Goal: Task Accomplishment & Management: Use online tool/utility

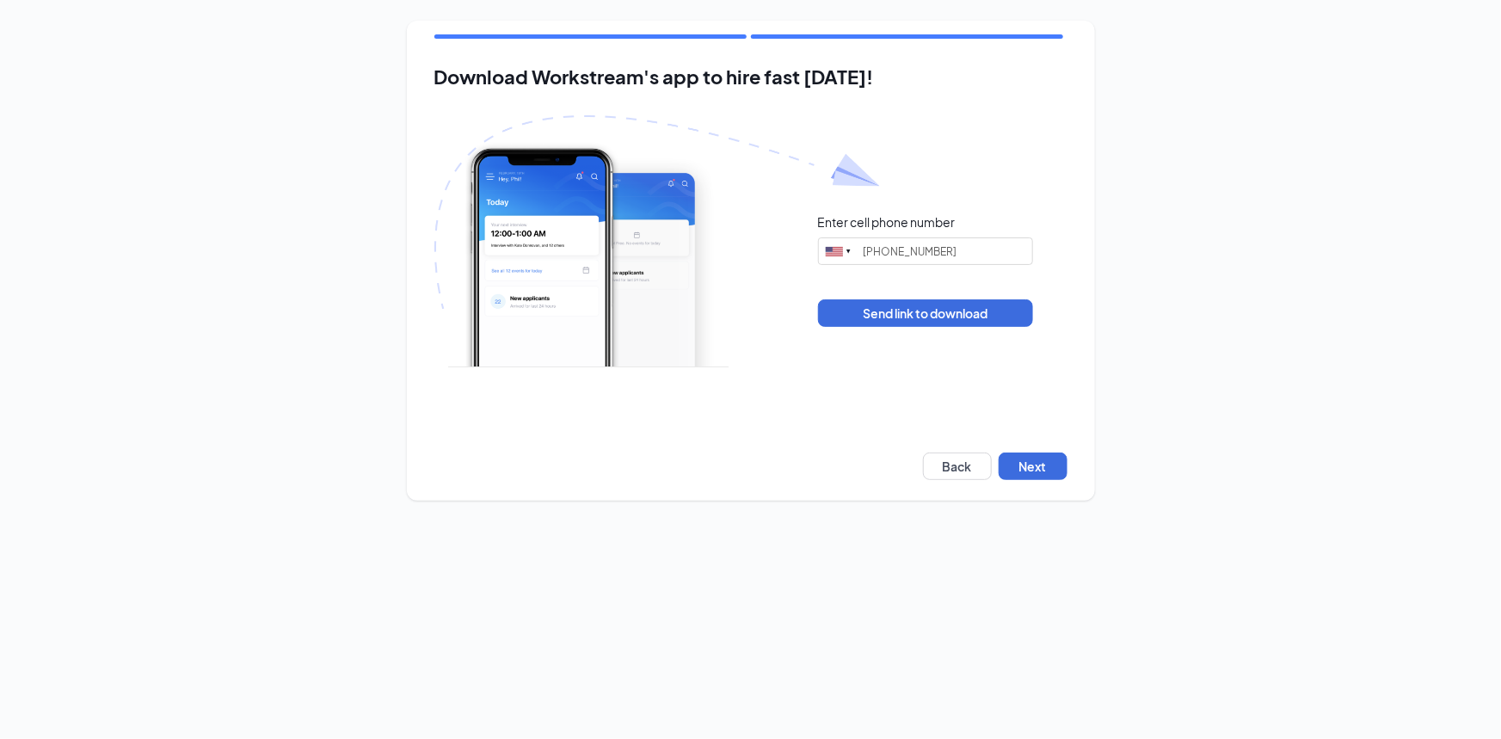
type input "[PHONE_NUMBER]"
click at [1062, 460] on button "Next" at bounding box center [1033, 466] width 69 height 28
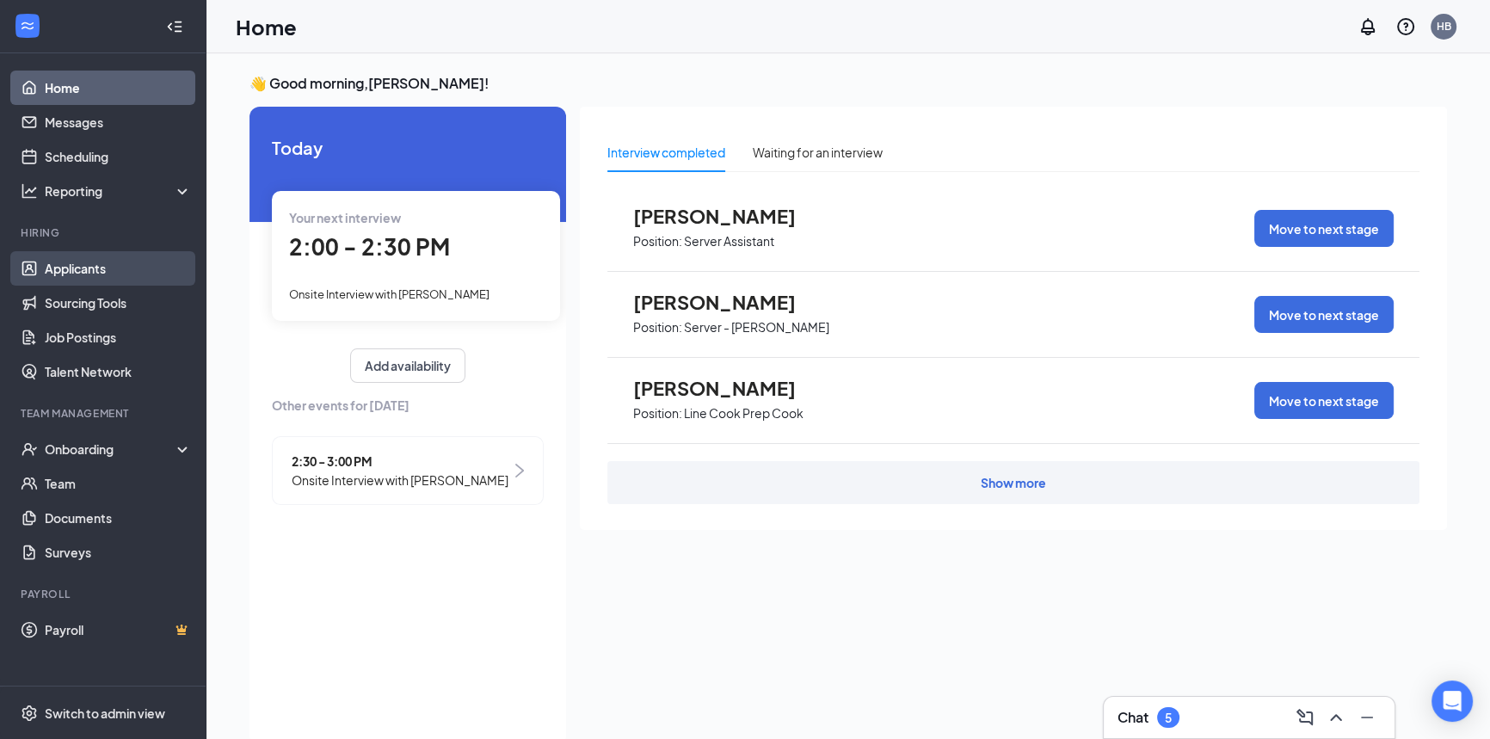
click at [120, 274] on link "Applicants" at bounding box center [118, 268] width 147 height 34
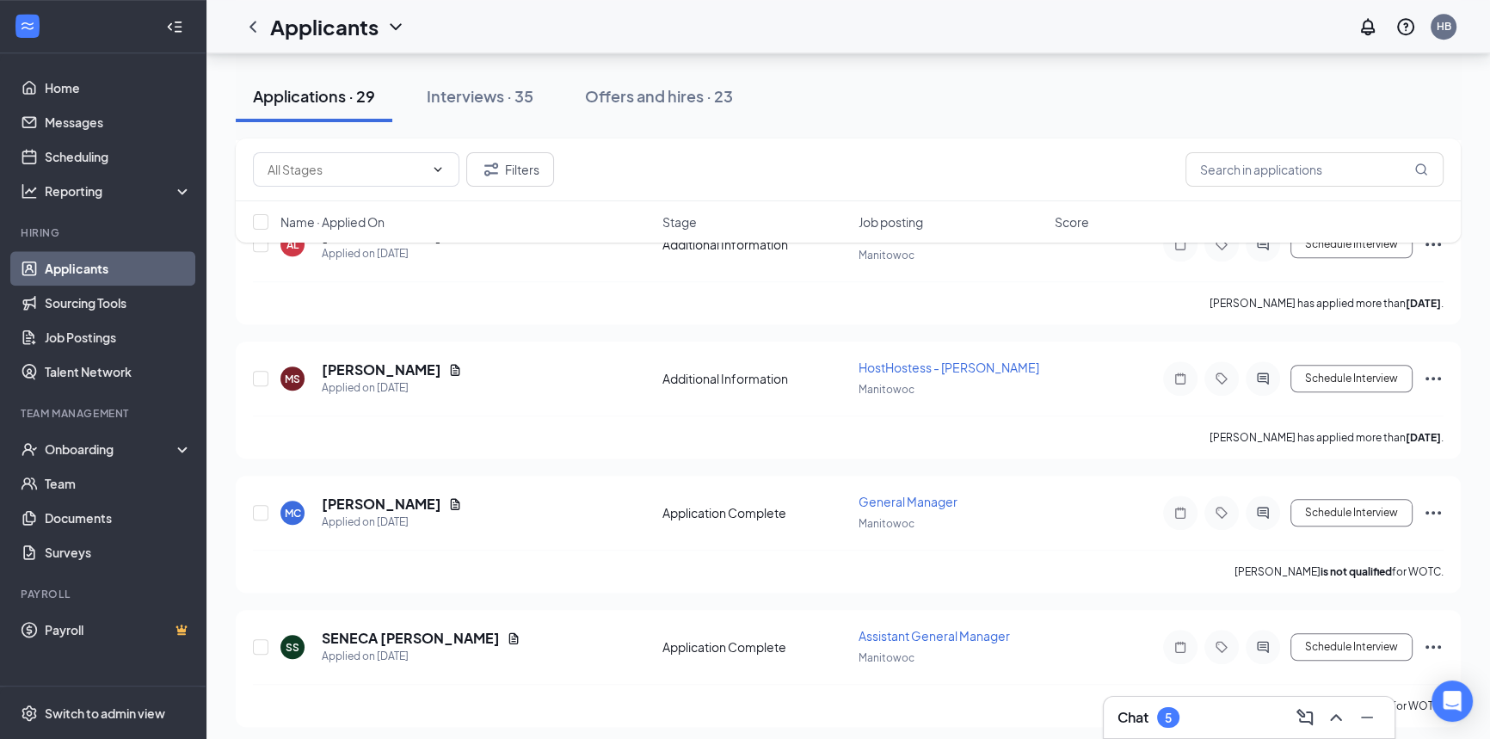
scroll to position [1876, 0]
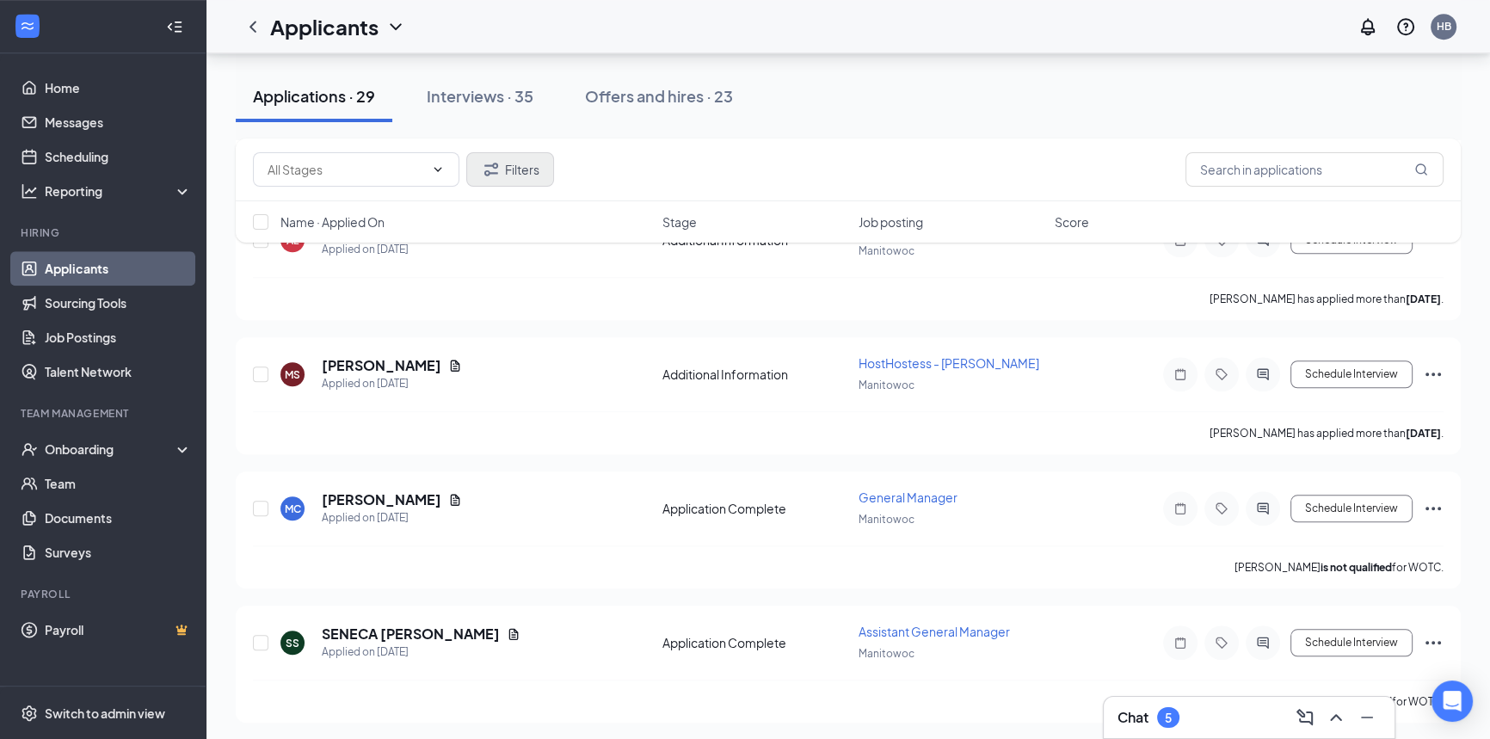
click at [479, 105] on div "Interviews · 35" at bounding box center [480, 96] width 107 height 22
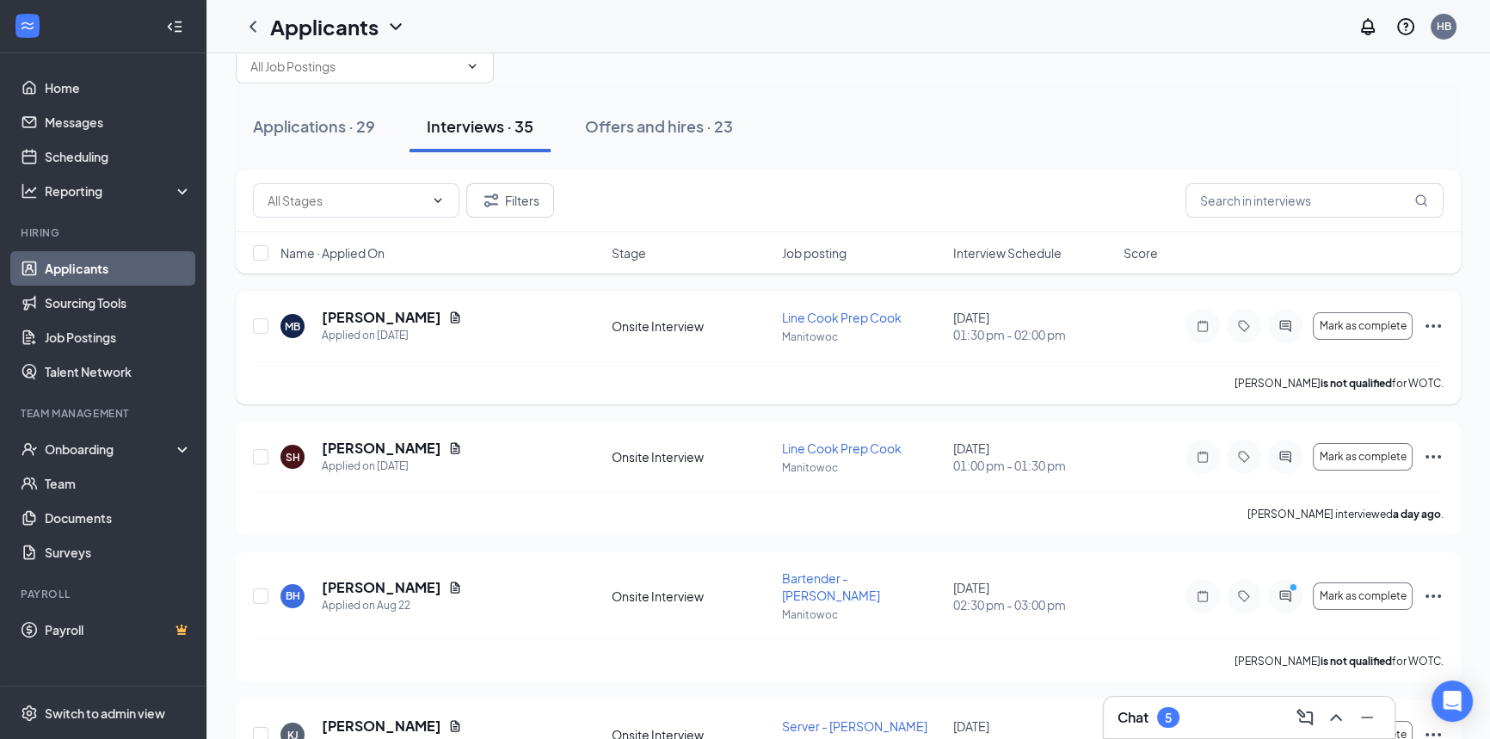
scroll to position [77, 0]
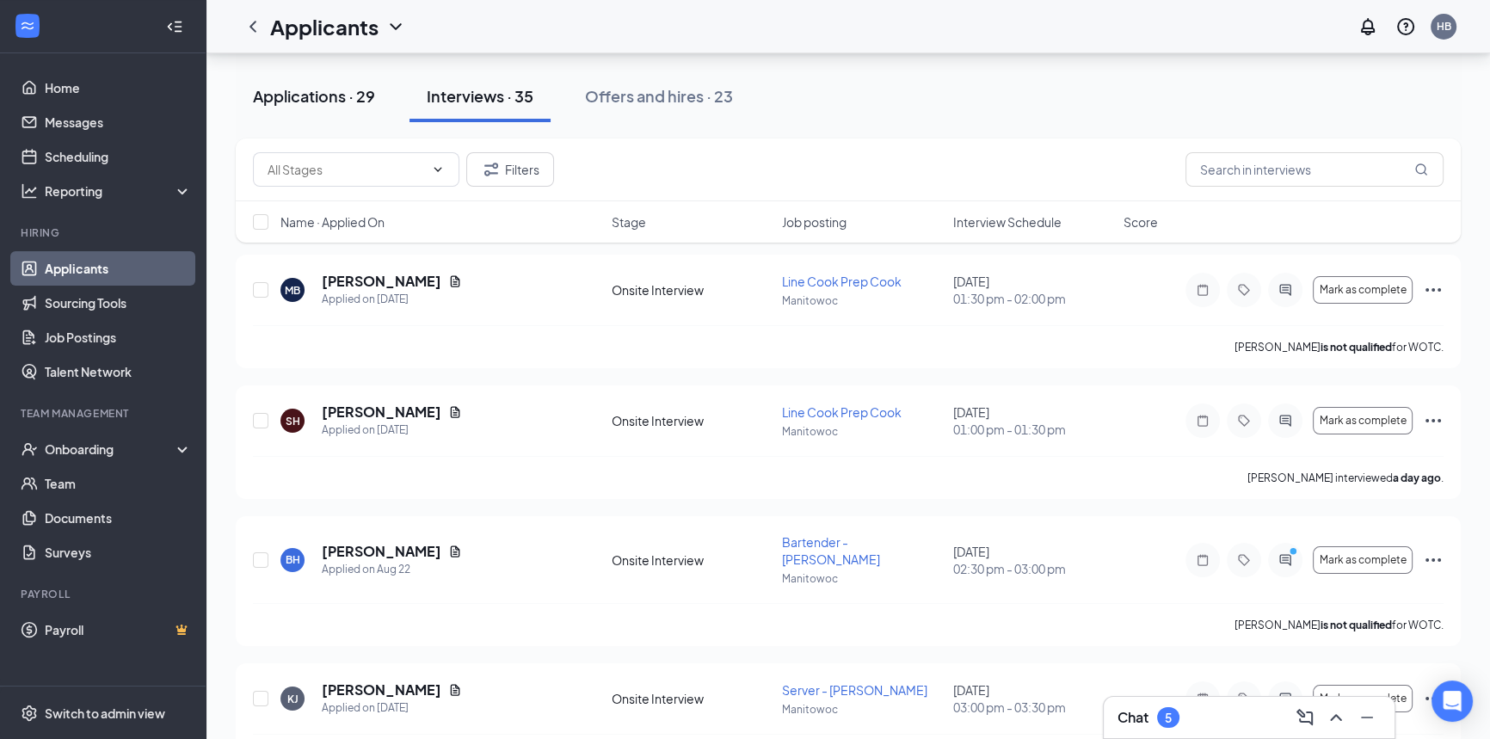
click at [313, 108] on button "Applications · 29" at bounding box center [314, 97] width 157 height 52
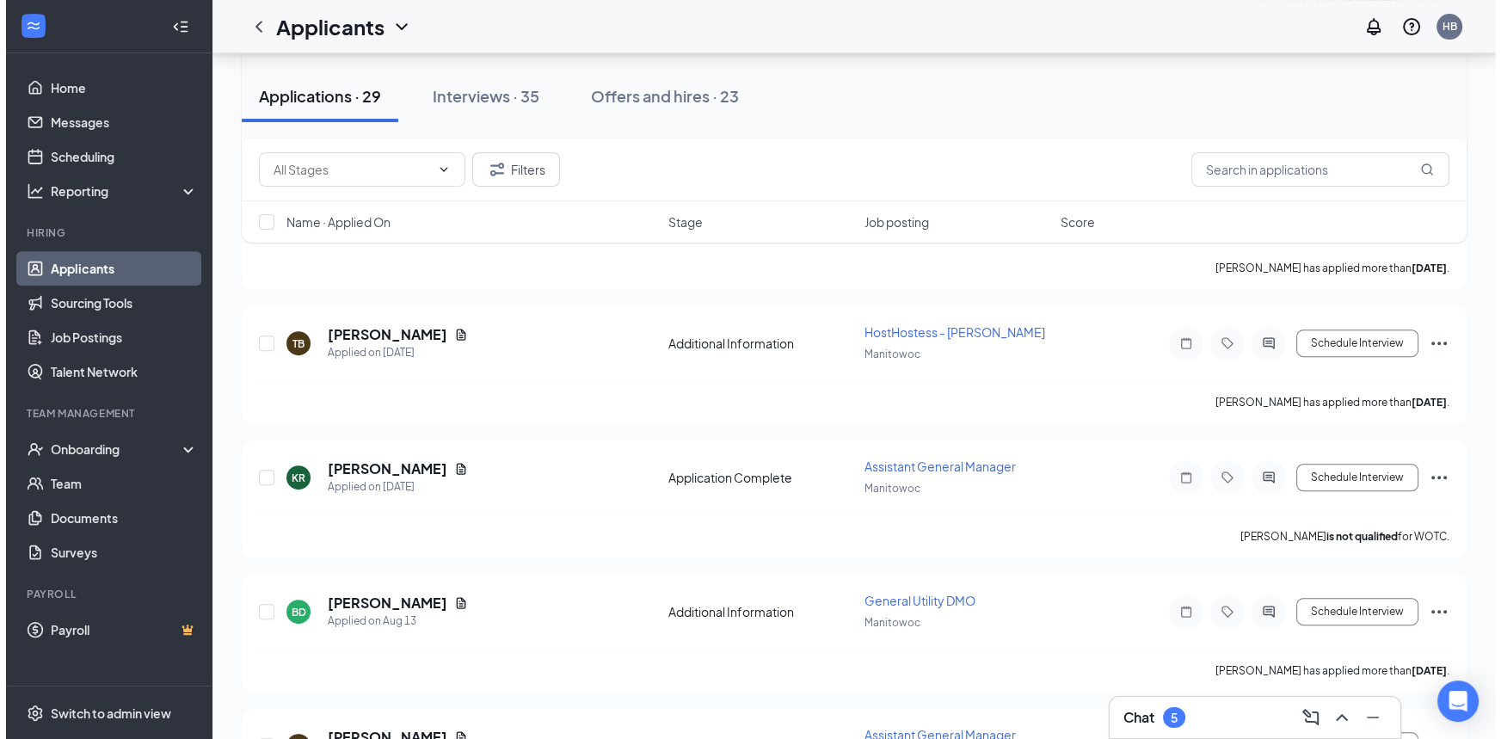
scroll to position [704, 0]
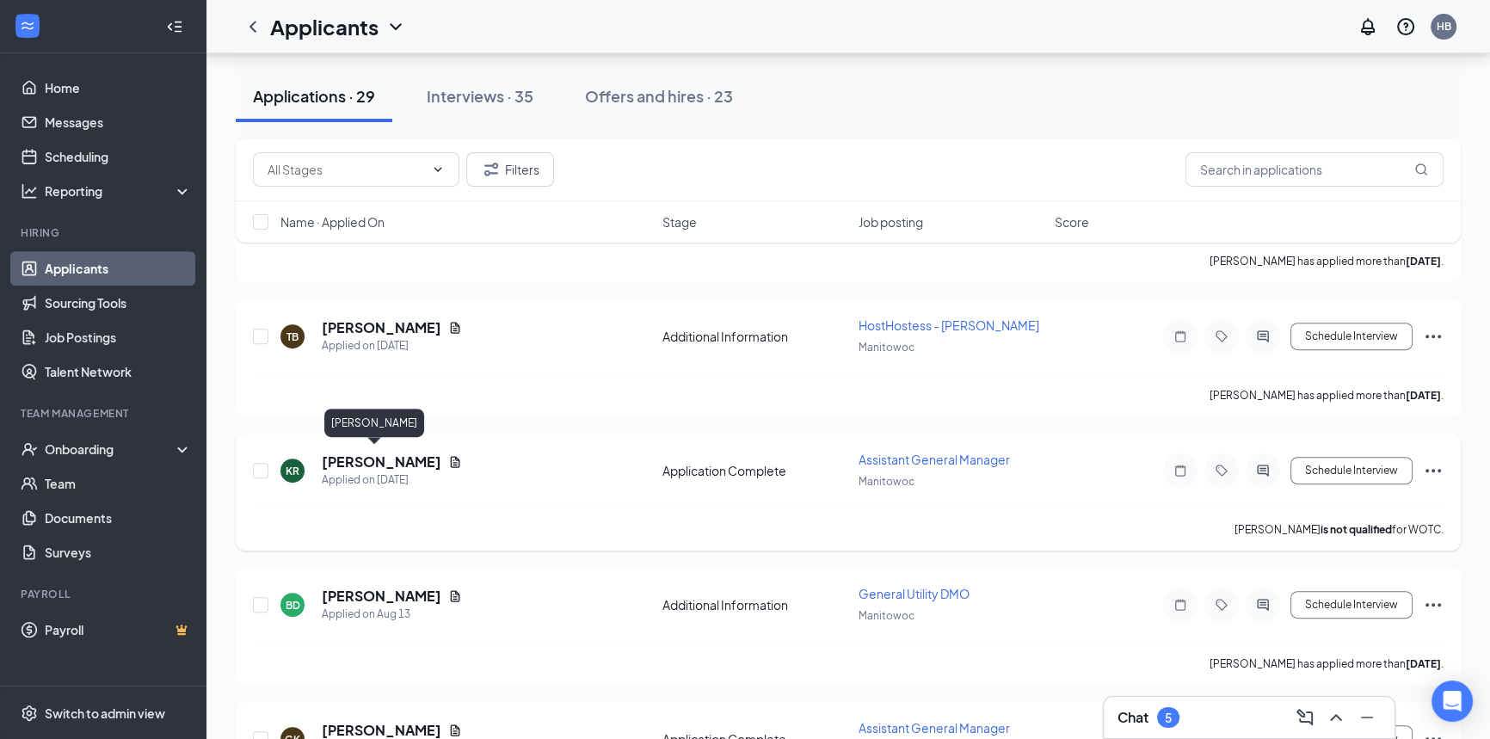
click at [337, 453] on h5 "[PERSON_NAME]" at bounding box center [382, 461] width 120 height 19
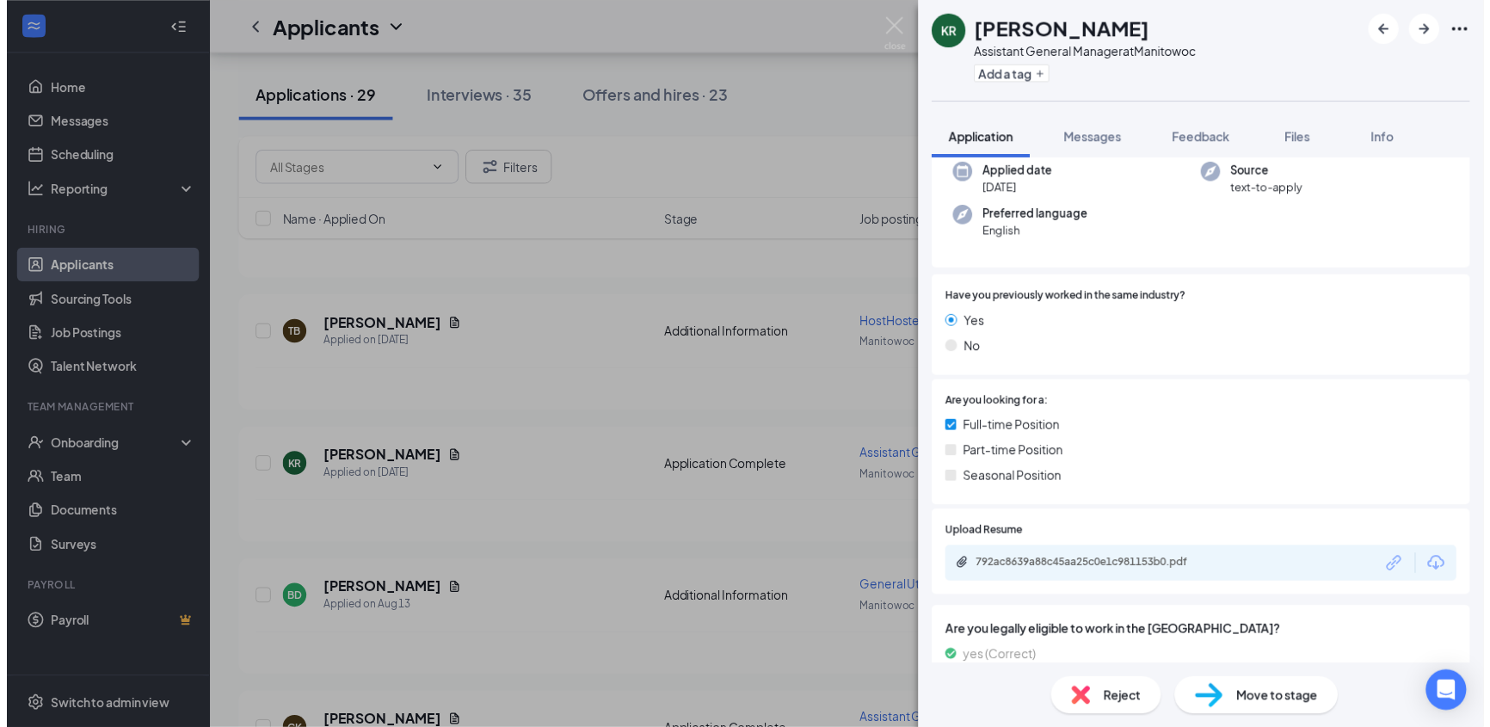
scroll to position [156, 0]
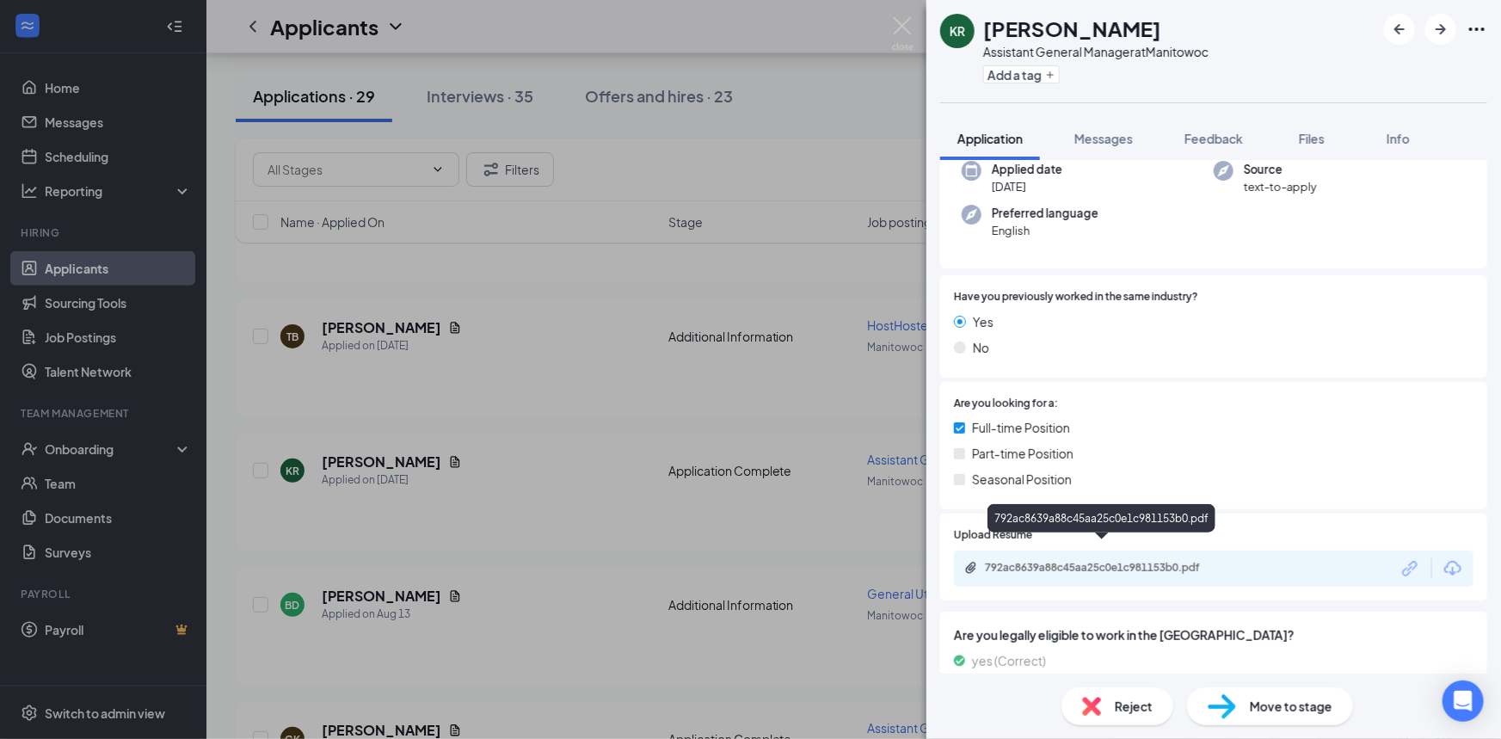
click at [1064, 561] on div "792ac8639a88c45aa25c0e1c981153b0.pdf" at bounding box center [1105, 568] width 241 height 14
click at [692, 34] on div "KR [PERSON_NAME] Assistant General Manager at [GEOGRAPHIC_DATA] Add a tag Appli…" at bounding box center [750, 369] width 1501 height 739
